Goal: Transaction & Acquisition: Purchase product/service

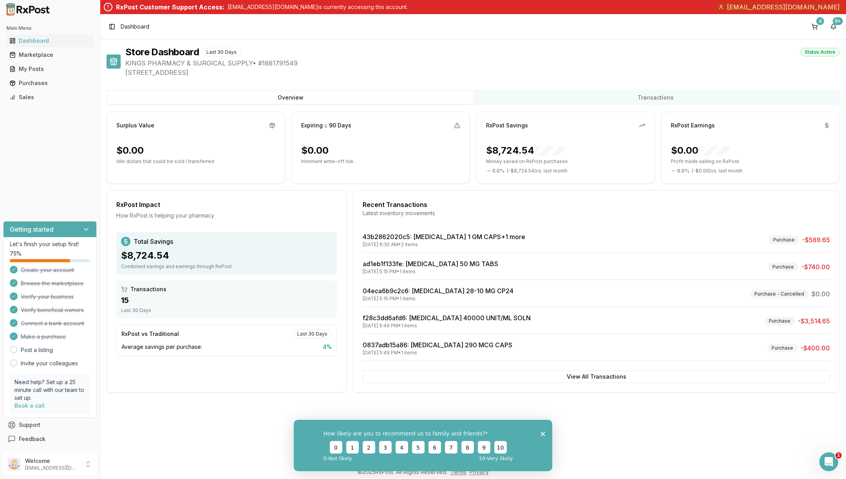
click at [813, 31] on button "4" at bounding box center [815, 26] width 13 height 13
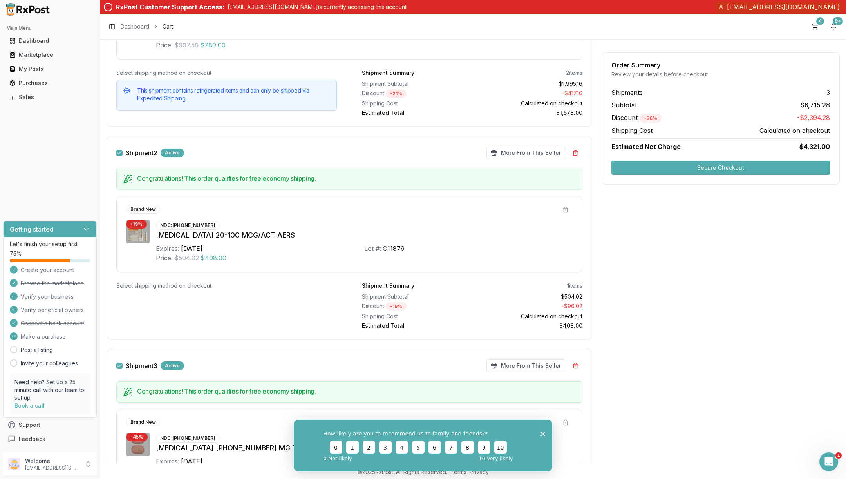
scroll to position [98, 0]
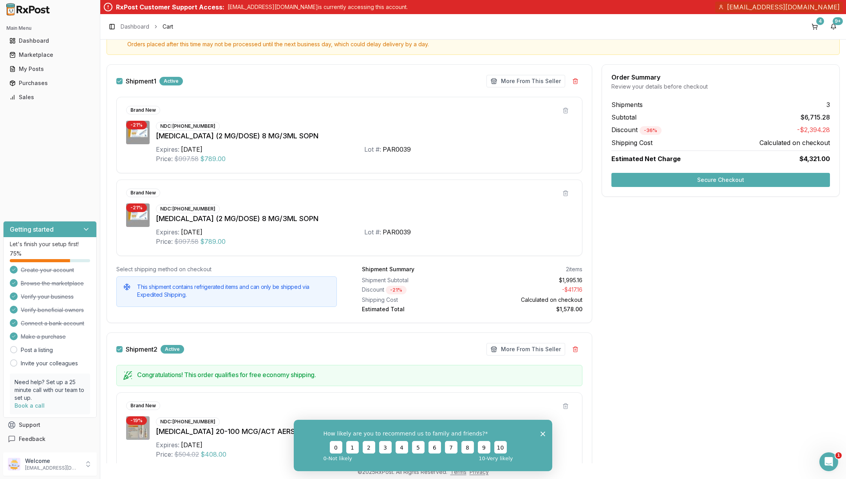
click at [741, 182] on button "Secure Checkout" at bounding box center [721, 180] width 219 height 14
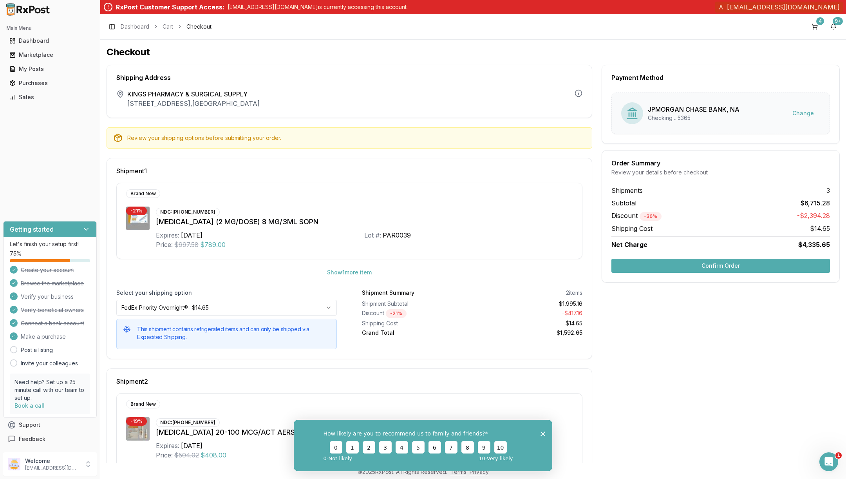
click at [737, 266] on button "Confirm Order" at bounding box center [721, 266] width 219 height 14
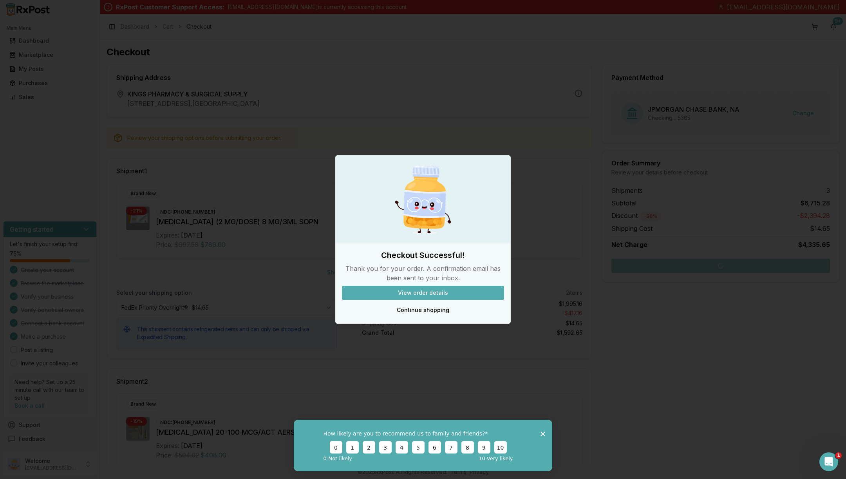
click at [408, 288] on button "View order details" at bounding box center [423, 293] width 162 height 14
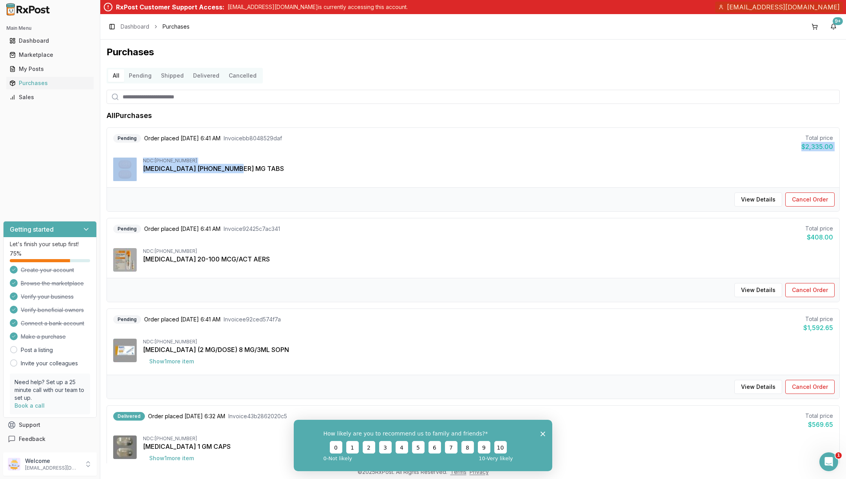
drag, startPoint x: 843, startPoint y: 152, endPoint x: 844, endPoint y: 172, distance: 20.0
click at [844, 172] on div "Purchases All Pending Shipped Delivered Cancelled All Purchases Pending Order p…" at bounding box center [473, 252] width 746 height 424
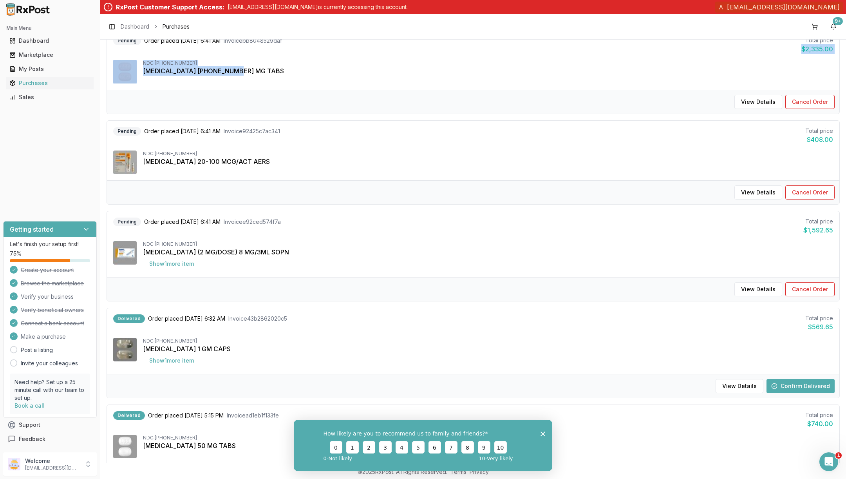
scroll to position [98, 0]
click at [682, 234] on div "Pending Order placed [DATE] 6:41 AM Invoice e92ced574f7a Total price $1,592.65 …" at bounding box center [473, 244] width 733 height 66
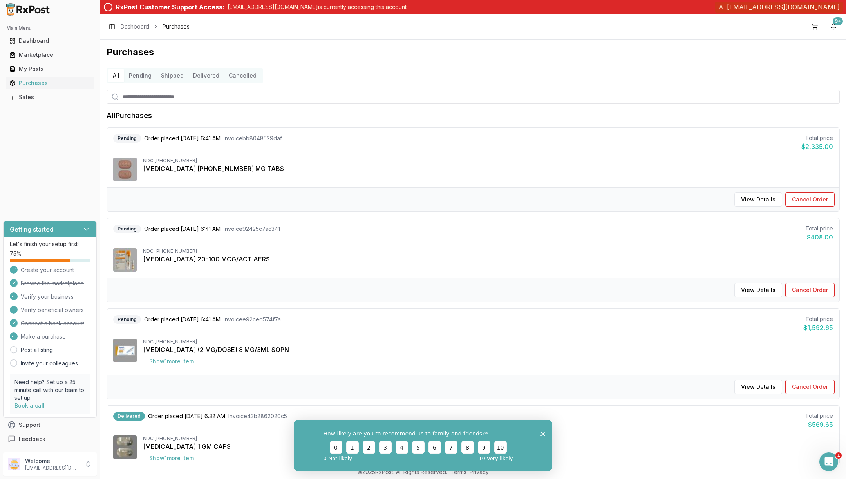
click at [180, 355] on button "Show 1 more item" at bounding box center [171, 361] width 57 height 14
click at [57, 467] on p "[EMAIL_ADDRESS][DOMAIN_NAME]" at bounding box center [52, 468] width 54 height 6
click at [115, 466] on span "Sign Out" at bounding box center [142, 466] width 74 height 8
